Goal: Find specific page/section: Find specific page/section

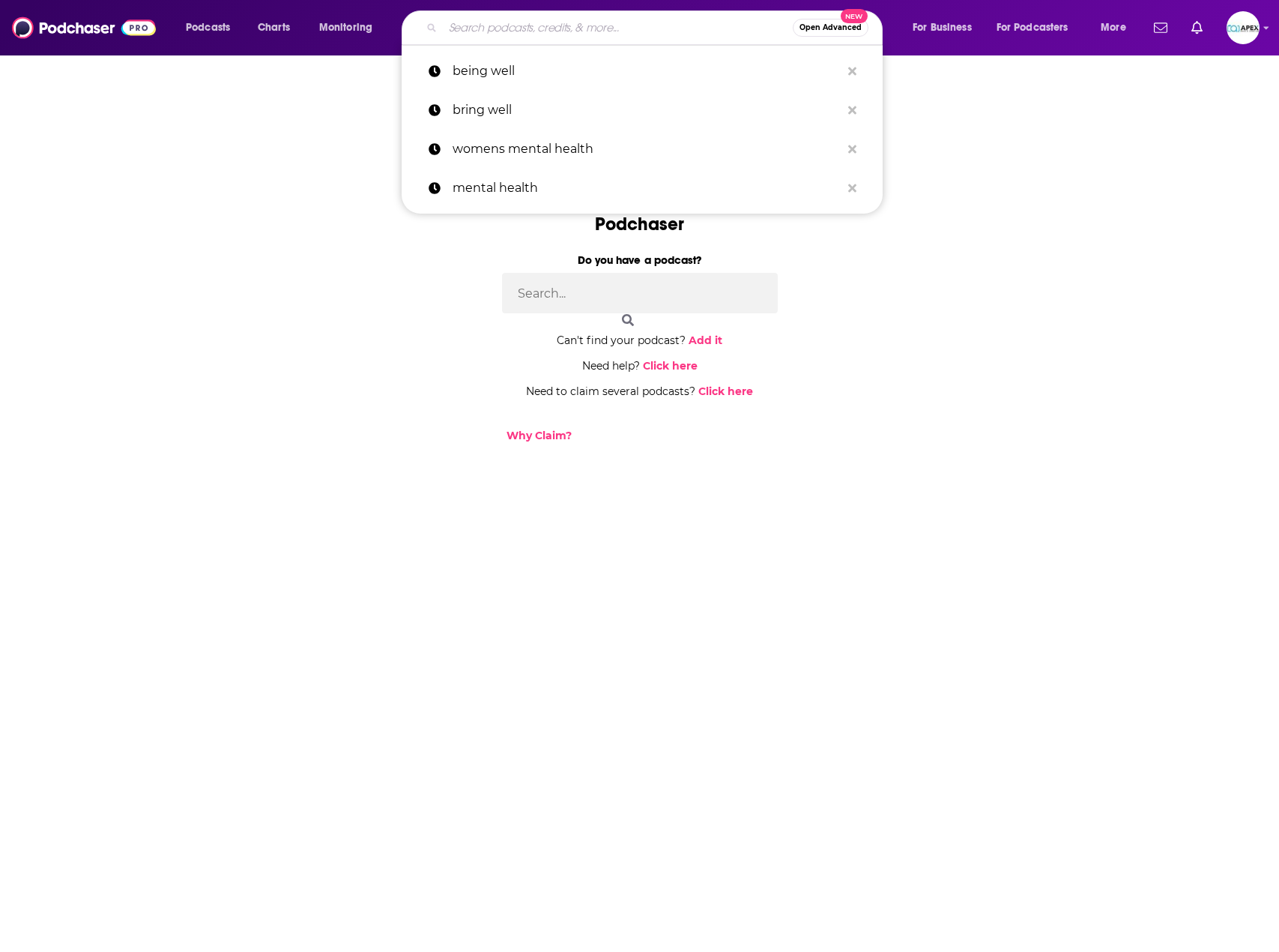
click at [479, 27] on input "Search podcasts, credits, & more..." at bounding box center [617, 28] width 349 height 24
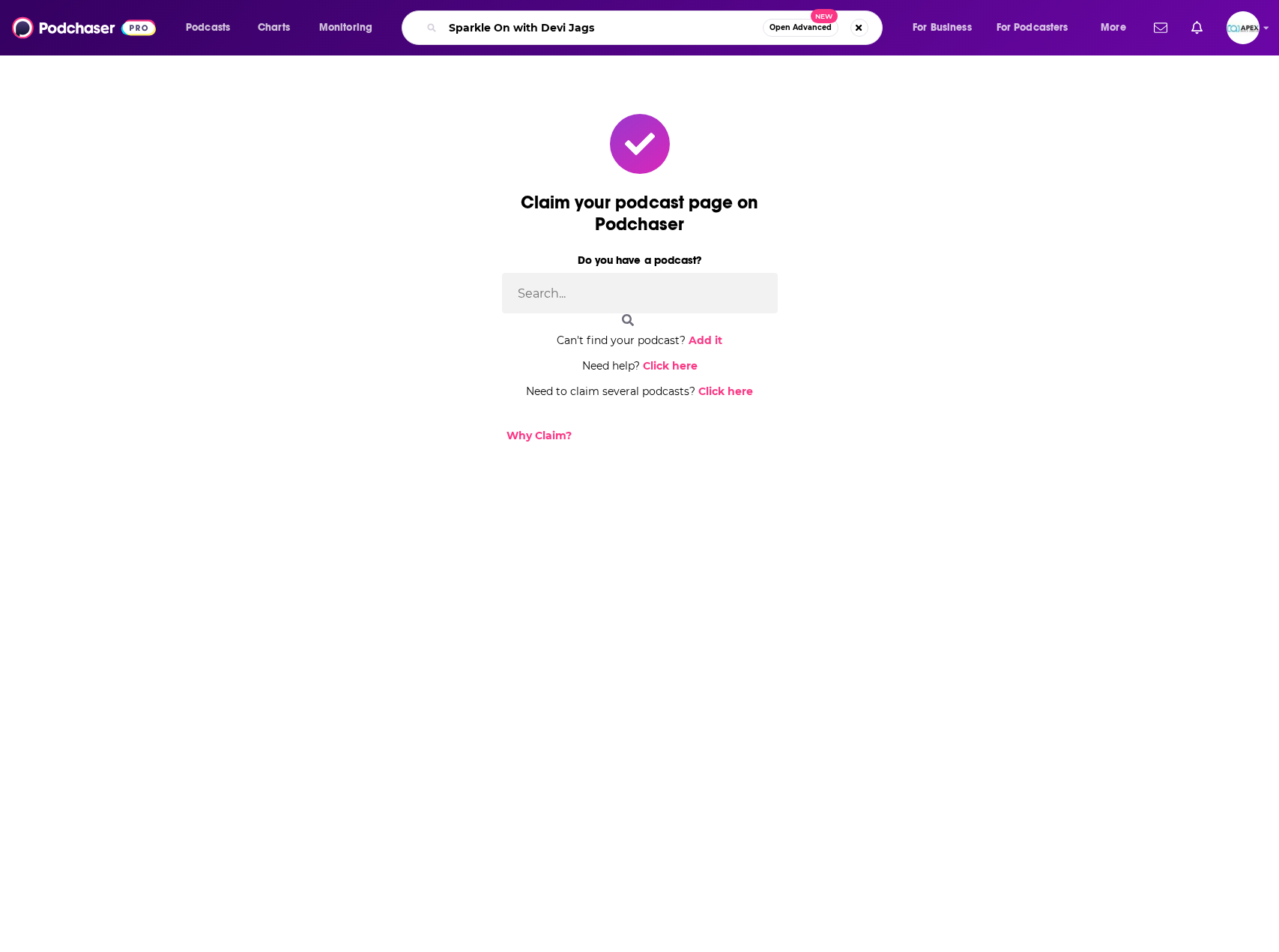
type input "Sparkle On with Devi Jags"
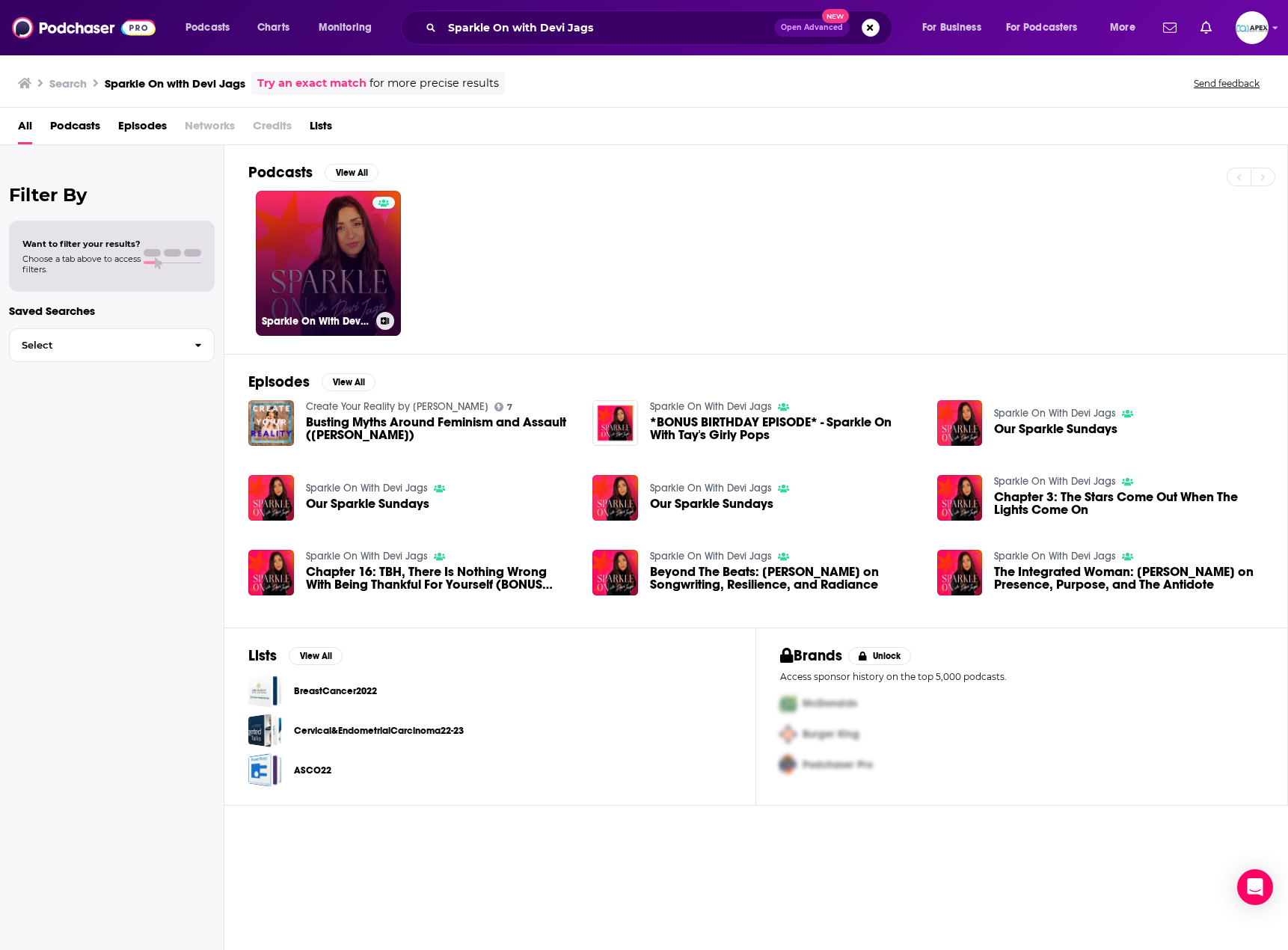
click at [385, 242] on div at bounding box center [383, 254] width 22 height 115
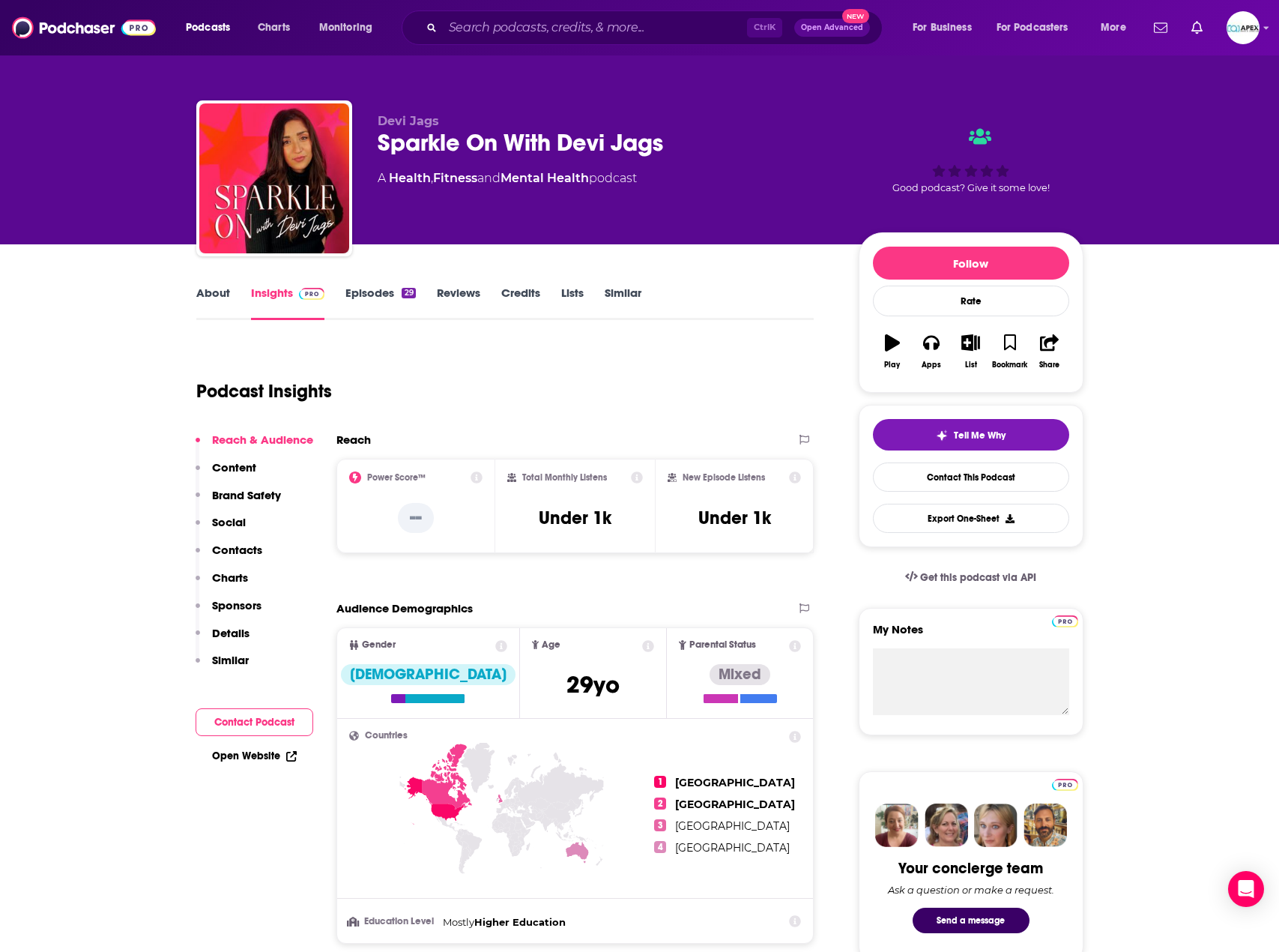
click at [249, 469] on p "Content" at bounding box center [234, 467] width 45 height 14
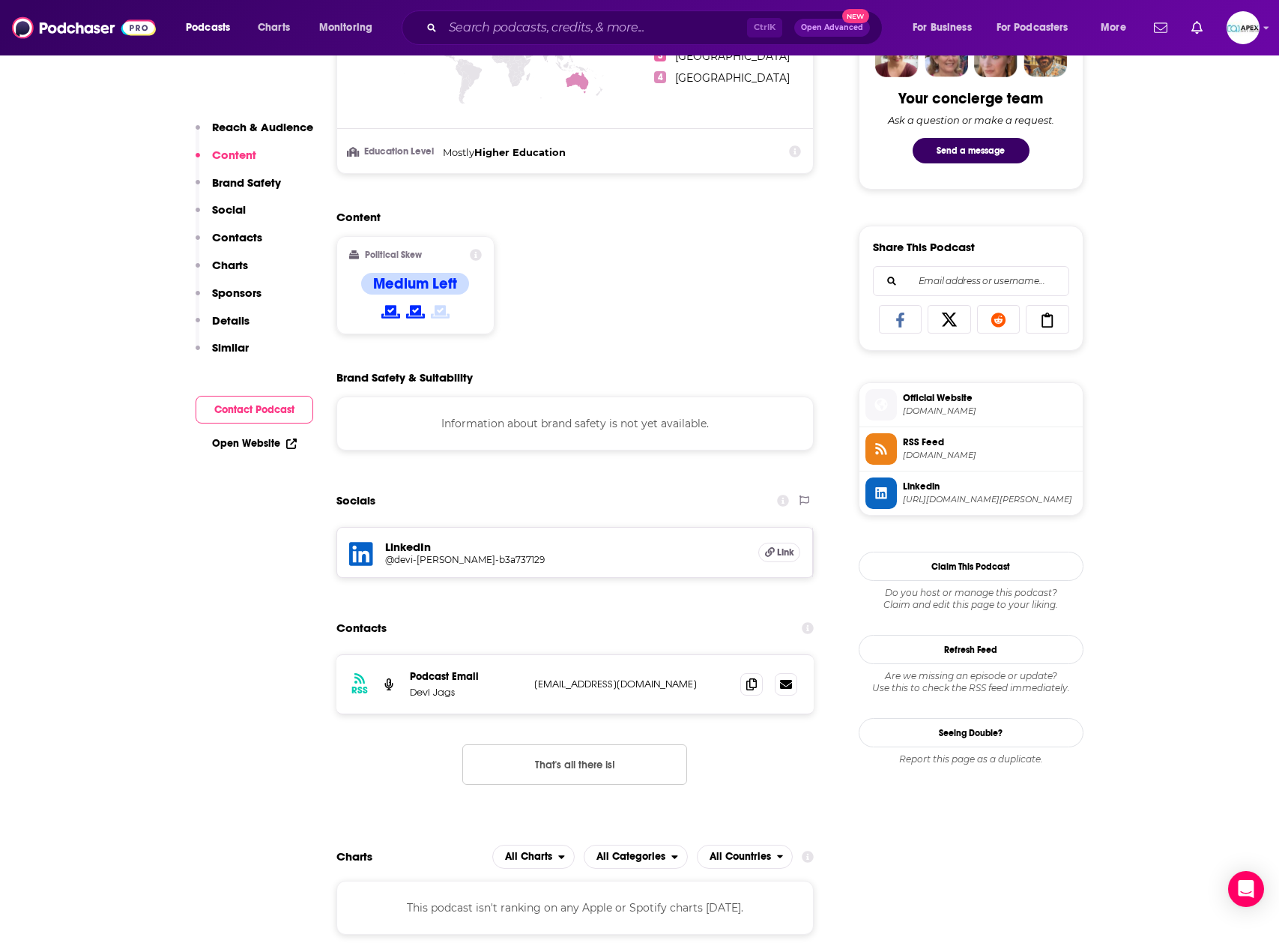
scroll to position [771, 0]
click at [945, 398] on span "Official Website" at bounding box center [989, 396] width 174 height 14
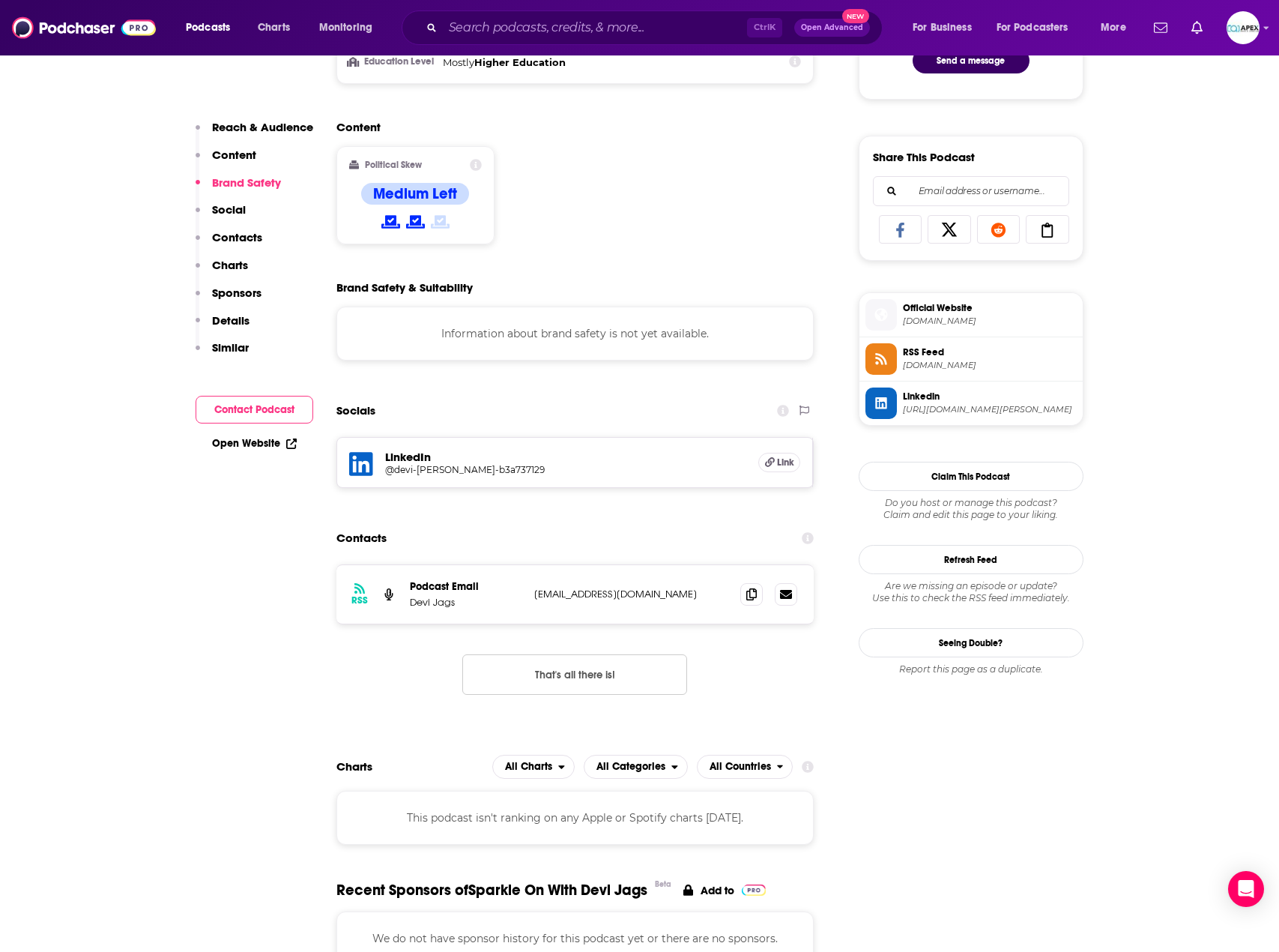
scroll to position [846, 0]
